Goal: Information Seeking & Learning: Learn about a topic

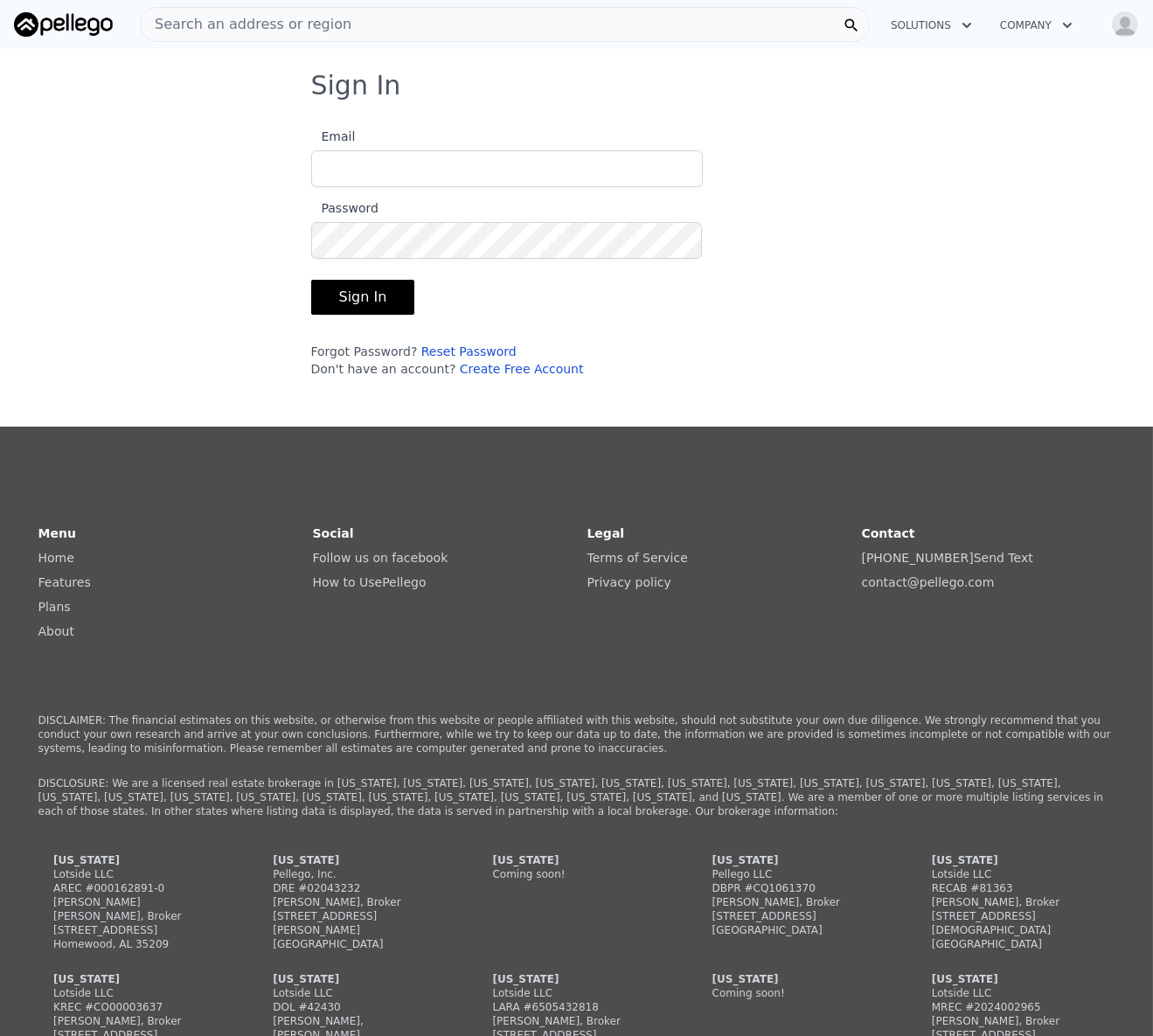
click at [463, 154] on input "Email" at bounding box center [506, 169] width 391 height 37
type input "[EMAIL_ADDRESS][DOMAIN_NAME]"
click at [324, 297] on button "Sign In" at bounding box center [363, 297] width 104 height 35
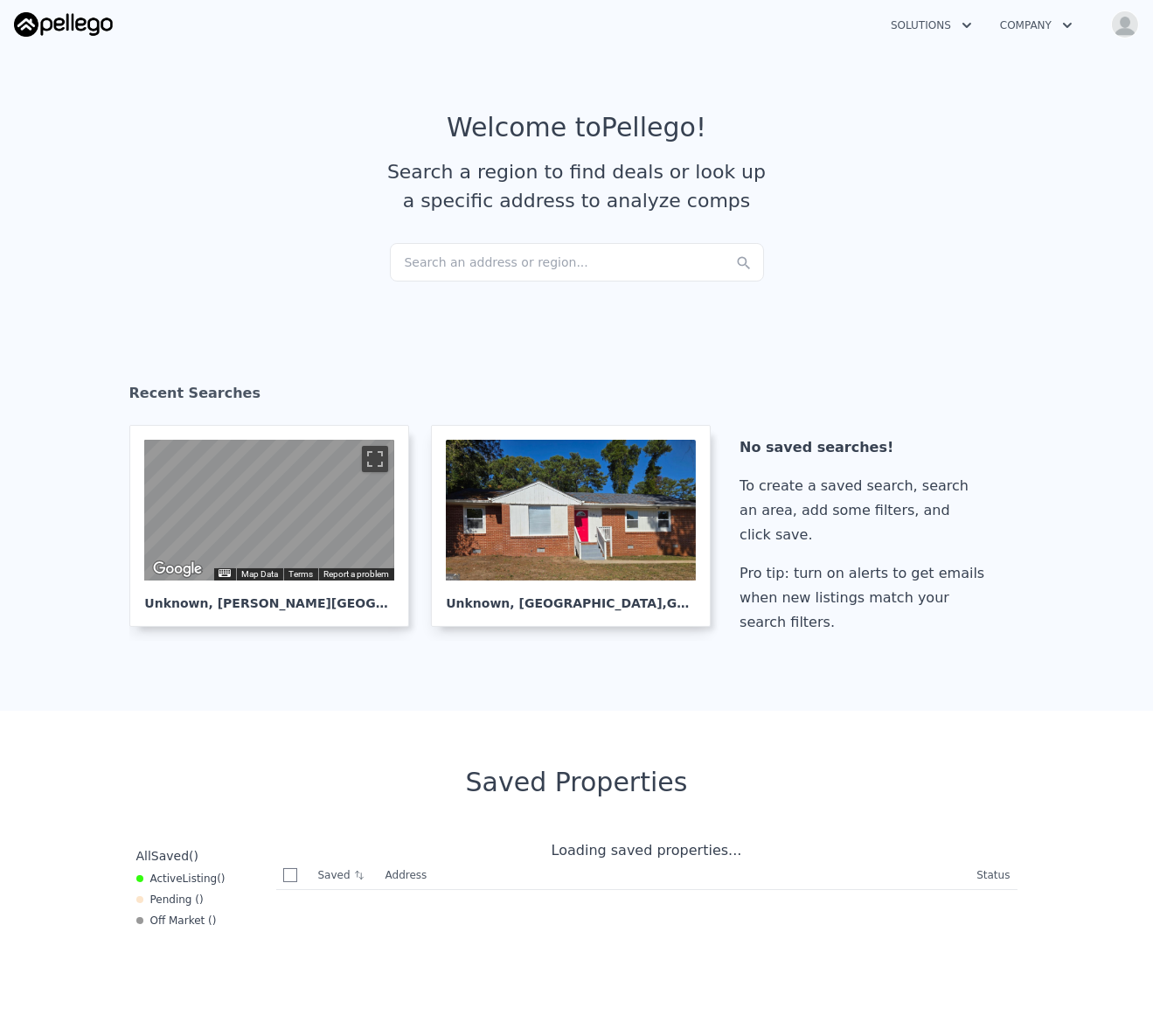
checkbox input "true"
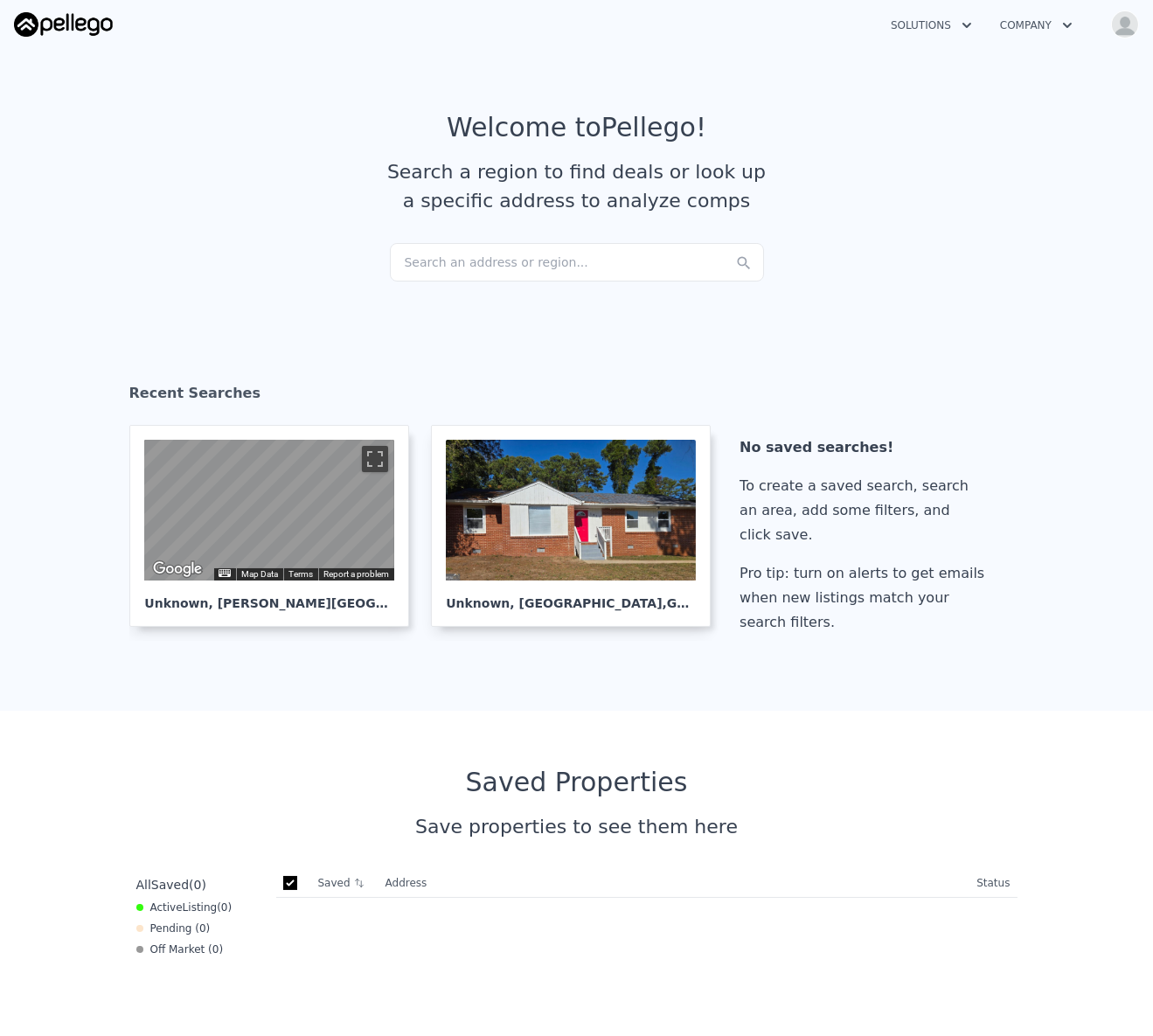
click at [478, 253] on div "Search an address or region..." at bounding box center [577, 262] width 375 height 38
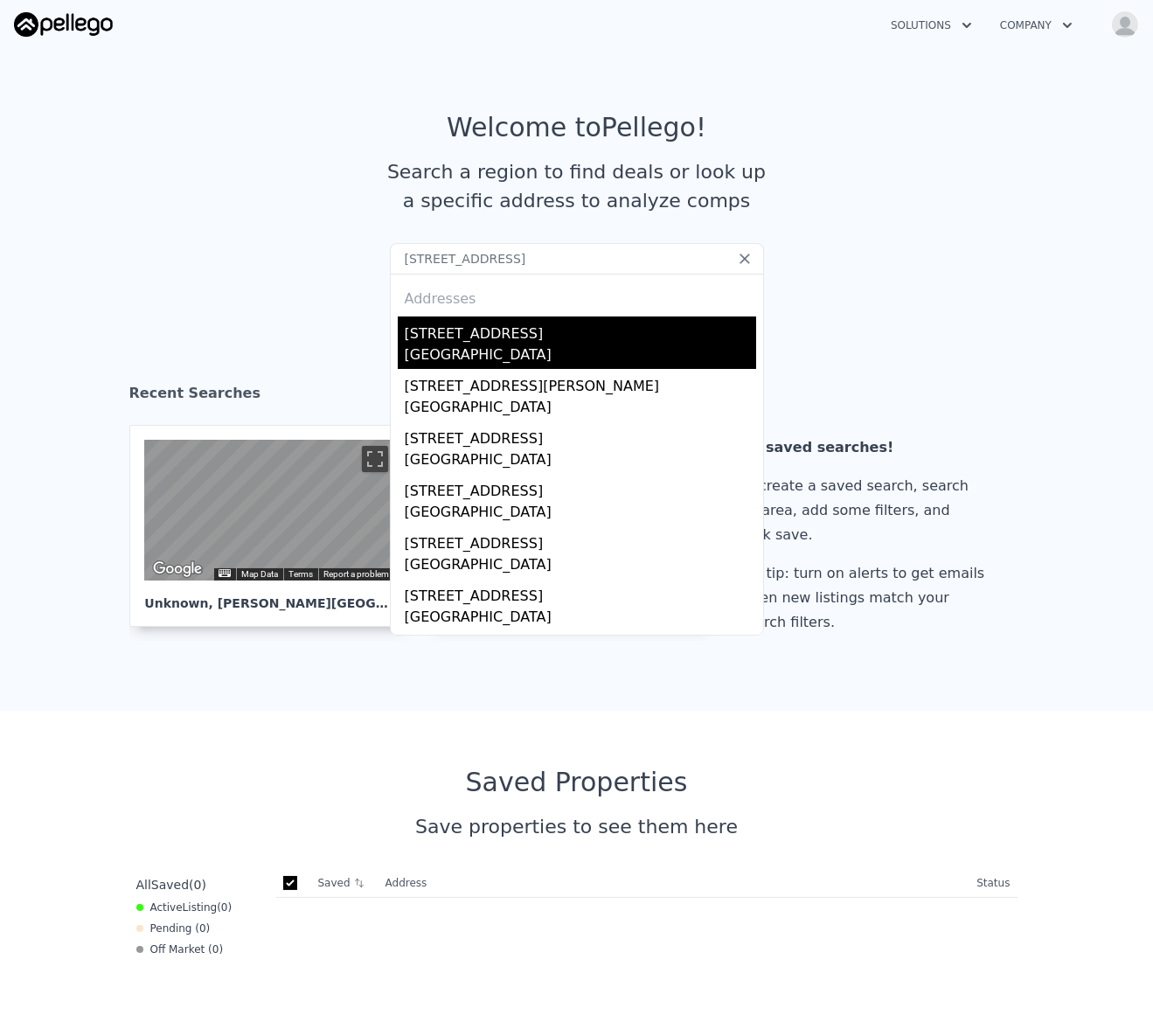
type input "[STREET_ADDRESS]"
click at [474, 325] on div "[STREET_ADDRESS]" at bounding box center [581, 330] width 351 height 28
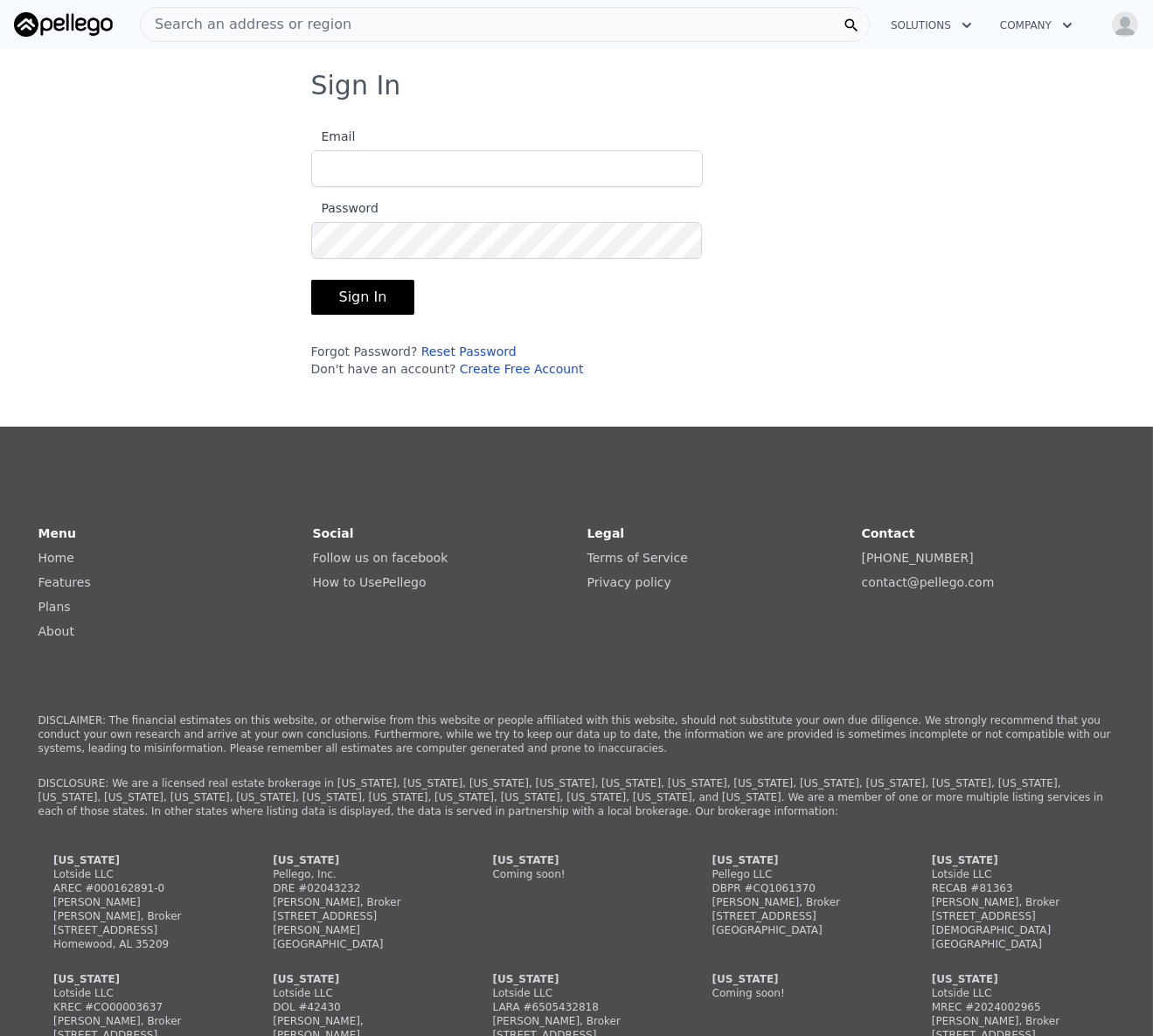
click at [356, 135] on label "Email" at bounding box center [506, 156] width 391 height 62
click at [356, 151] on input "Email" at bounding box center [506, 169] width 391 height 37
click at [360, 154] on input "Email" at bounding box center [506, 169] width 391 height 37
type input "[EMAIL_ADDRESS][DOMAIN_NAME]"
click at [352, 304] on button "Sign In" at bounding box center [363, 297] width 104 height 35
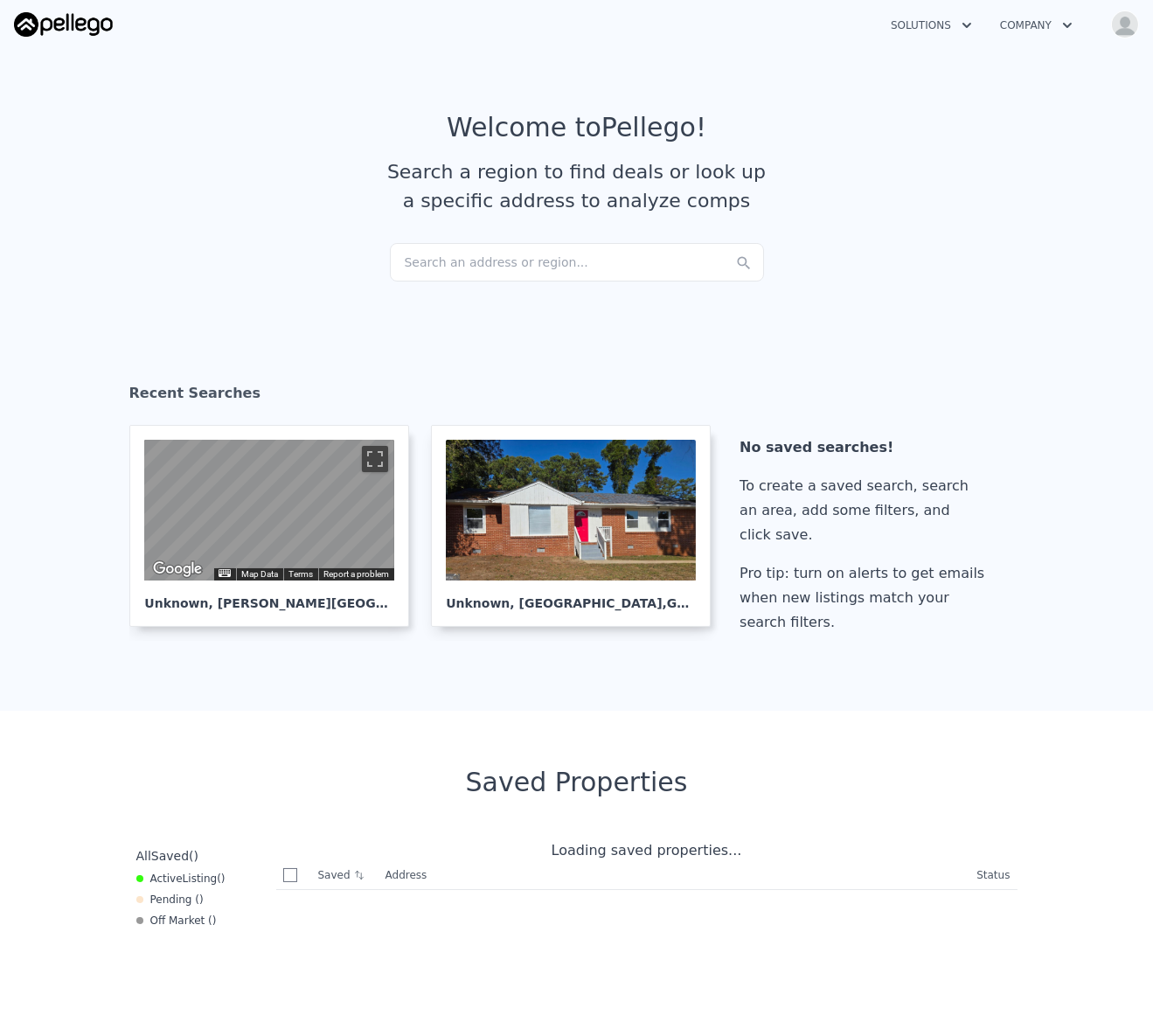
checkbox input "true"
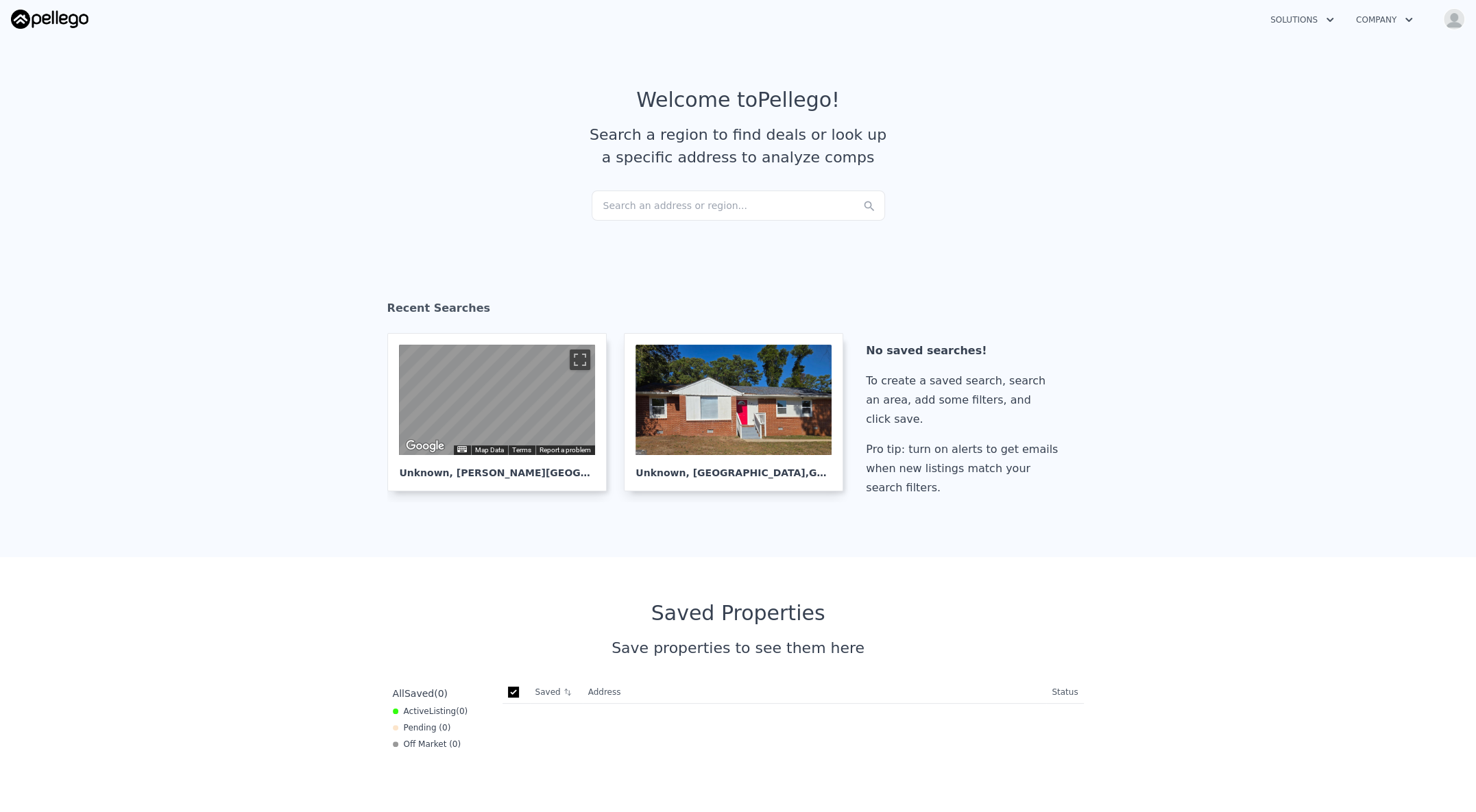
click at [332, 262] on section "Recent Searches ← Move left → Move right ↑ Move up ↓ Move down + Zoom in - Zoom…" at bounding box center [738, 401] width 1476 height 312
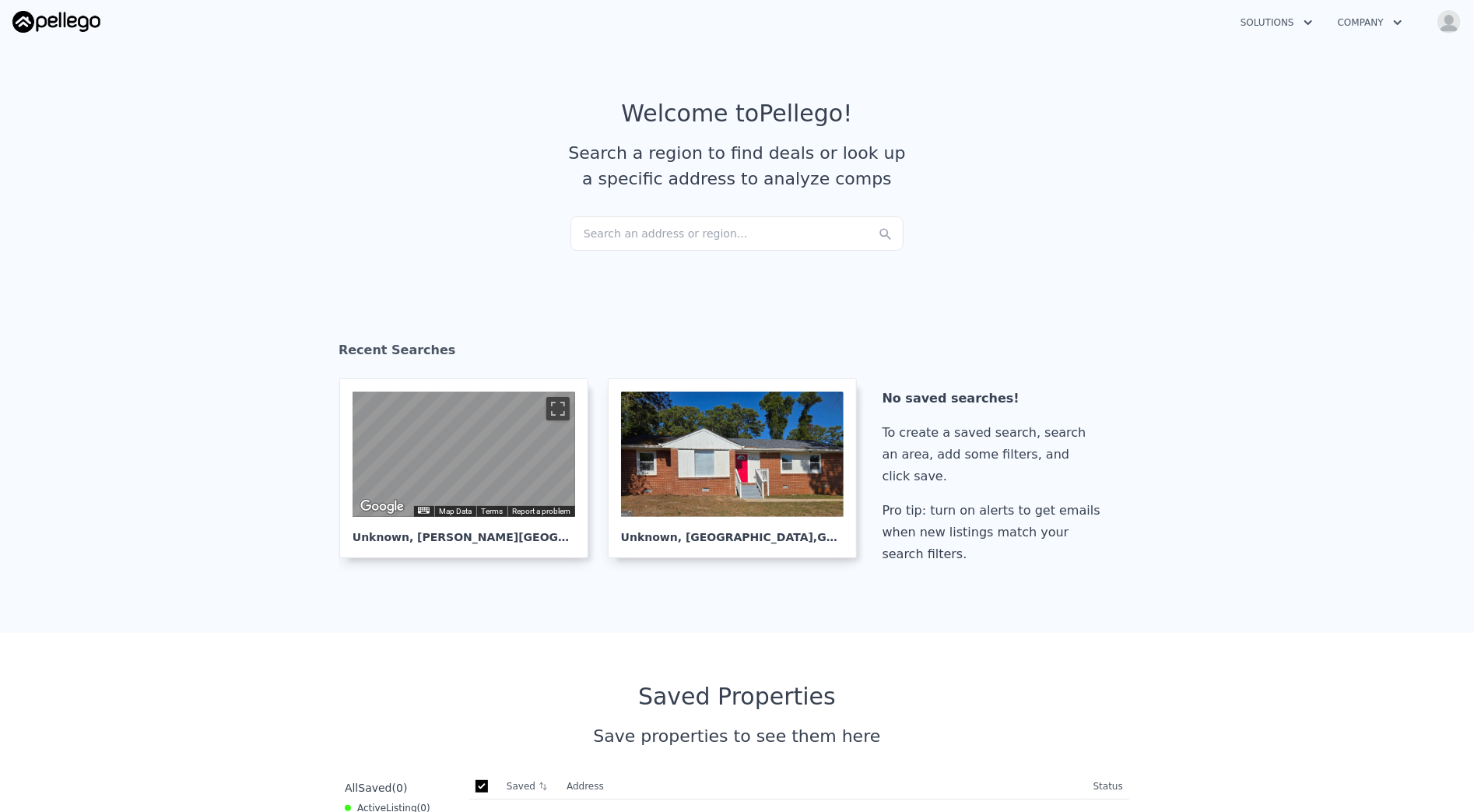
click at [679, 237] on div "Search an address or region..." at bounding box center [737, 233] width 333 height 34
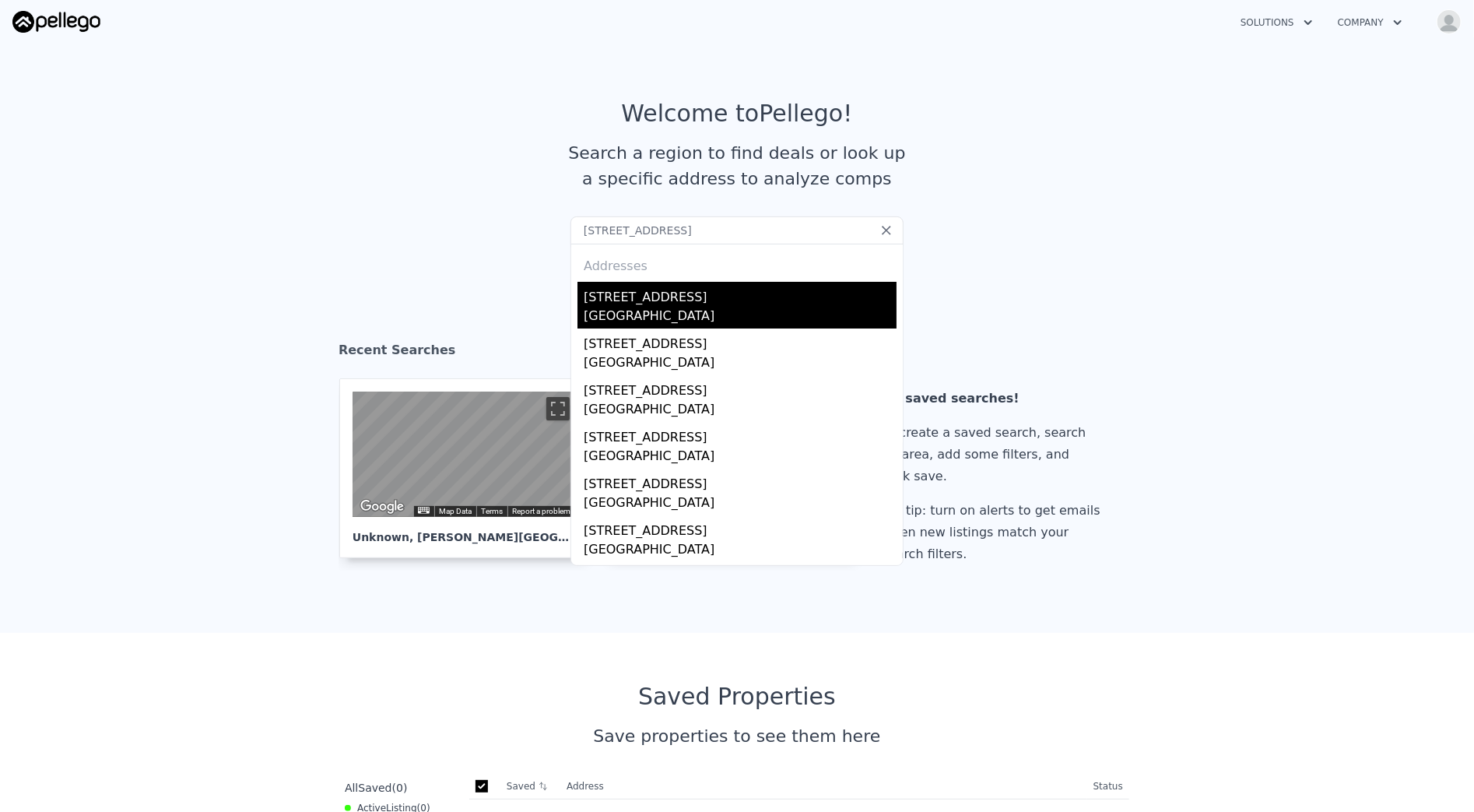
type input "2612 Mission St, Fort Worth, TX 76109"
click at [651, 291] on div "[STREET_ADDRESS]" at bounding box center [740, 294] width 313 height 25
